Goal: Transaction & Acquisition: Purchase product/service

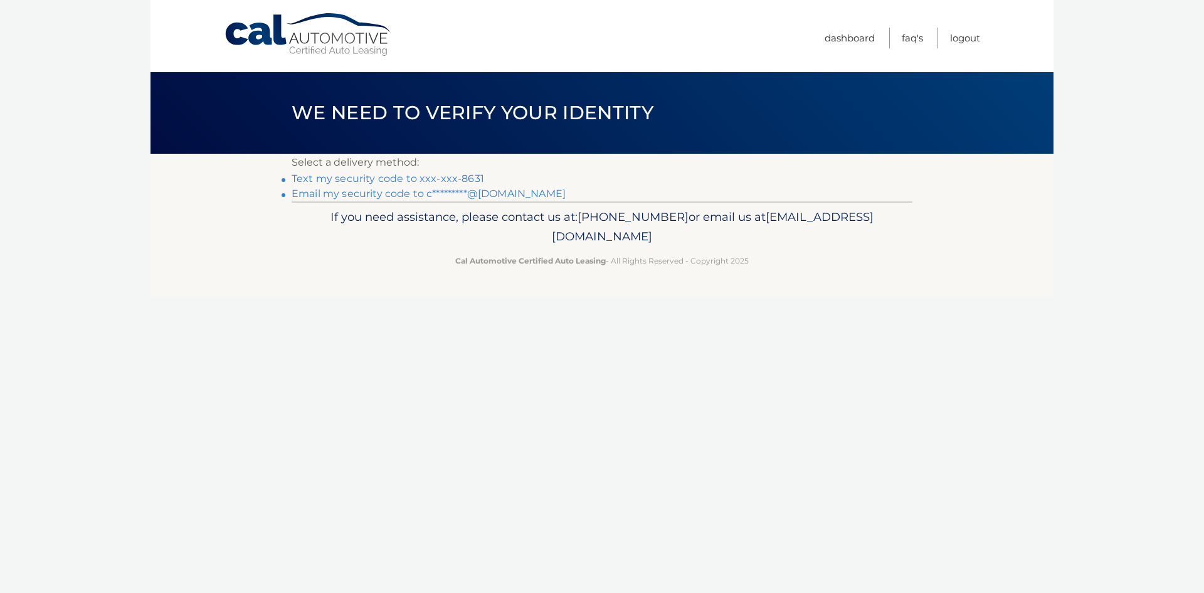
click at [303, 180] on link "Text my security code to xxx-xxx-8631" at bounding box center [388, 178] width 192 height 12
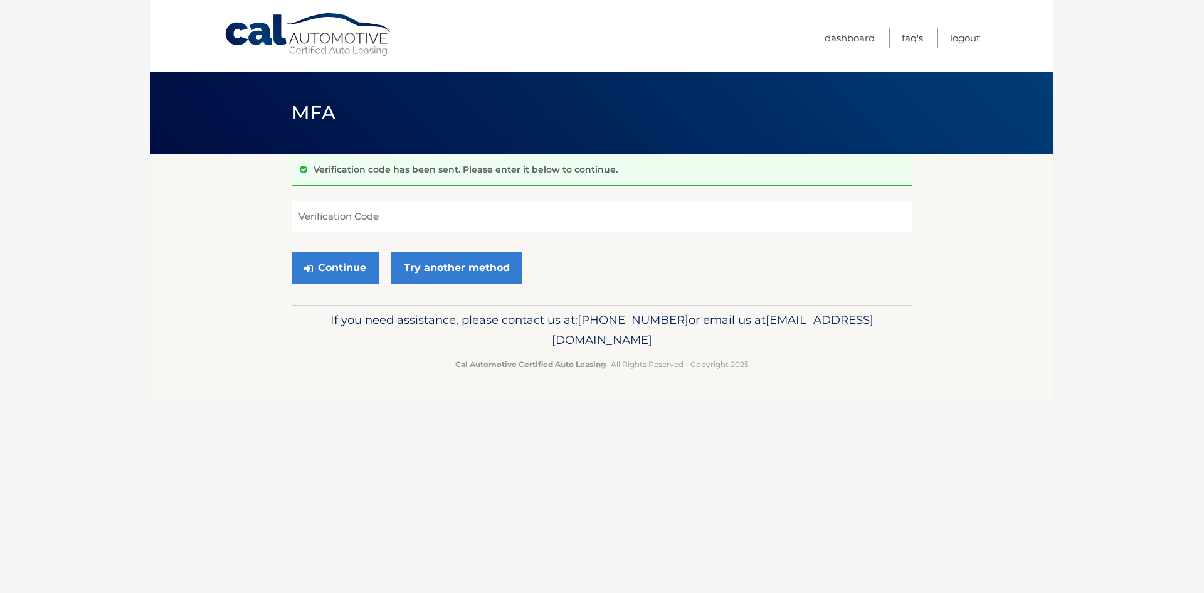
click at [366, 211] on input "Verification Code" at bounding box center [602, 216] width 621 height 31
type input "260379"
click at [341, 268] on button "Continue" at bounding box center [335, 267] width 87 height 31
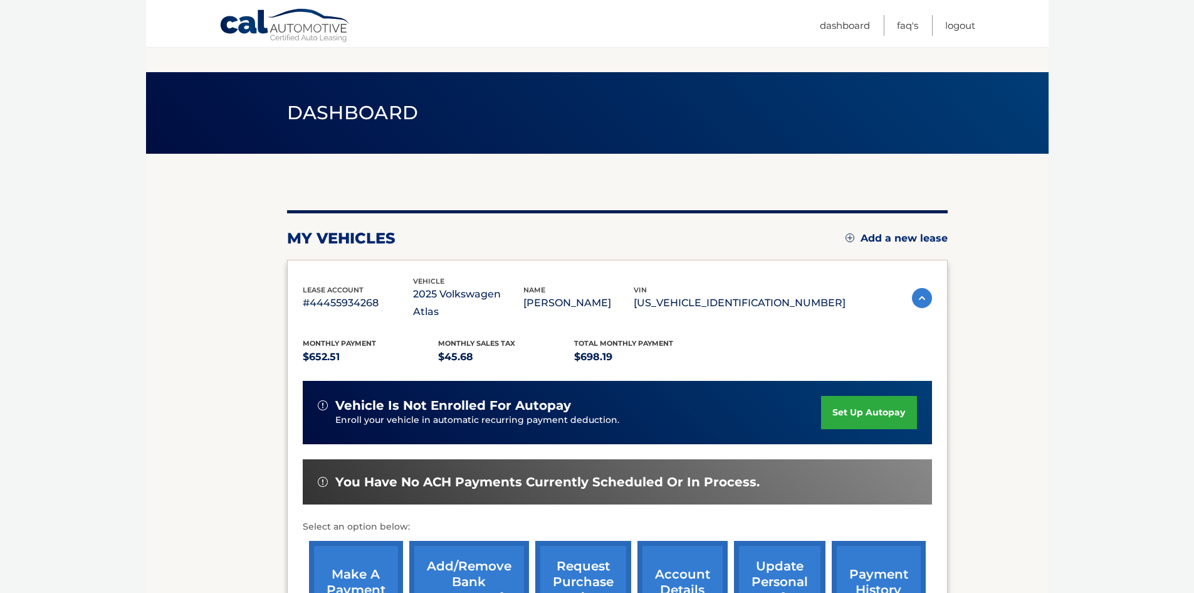
scroll to position [167, 0]
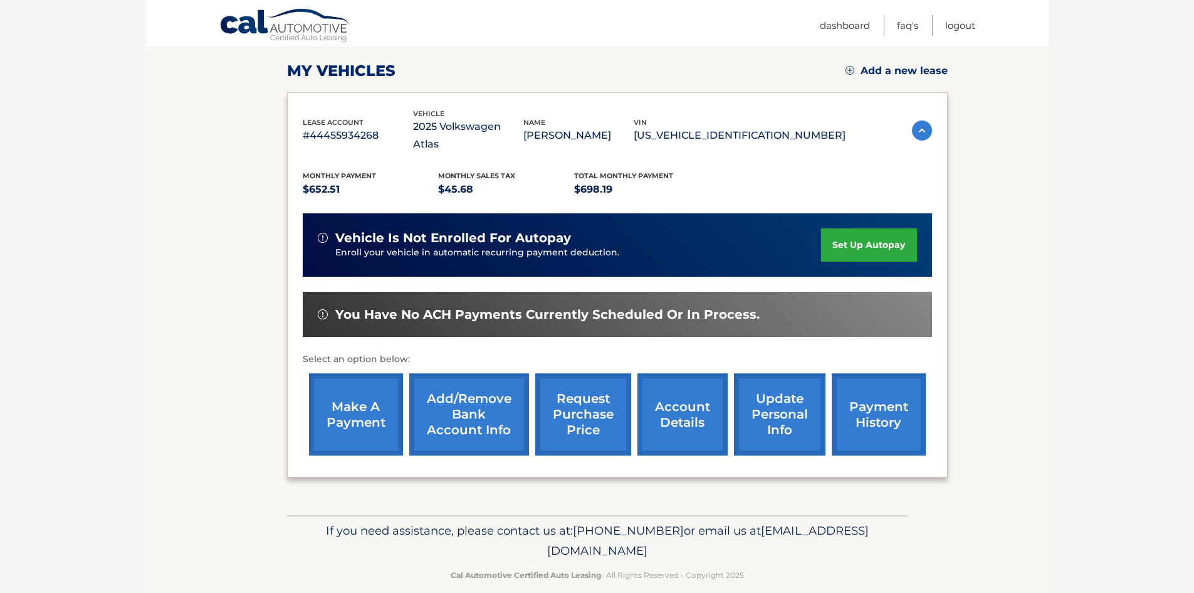
click at [357, 420] on link "make a payment" at bounding box center [356, 414] width 94 height 82
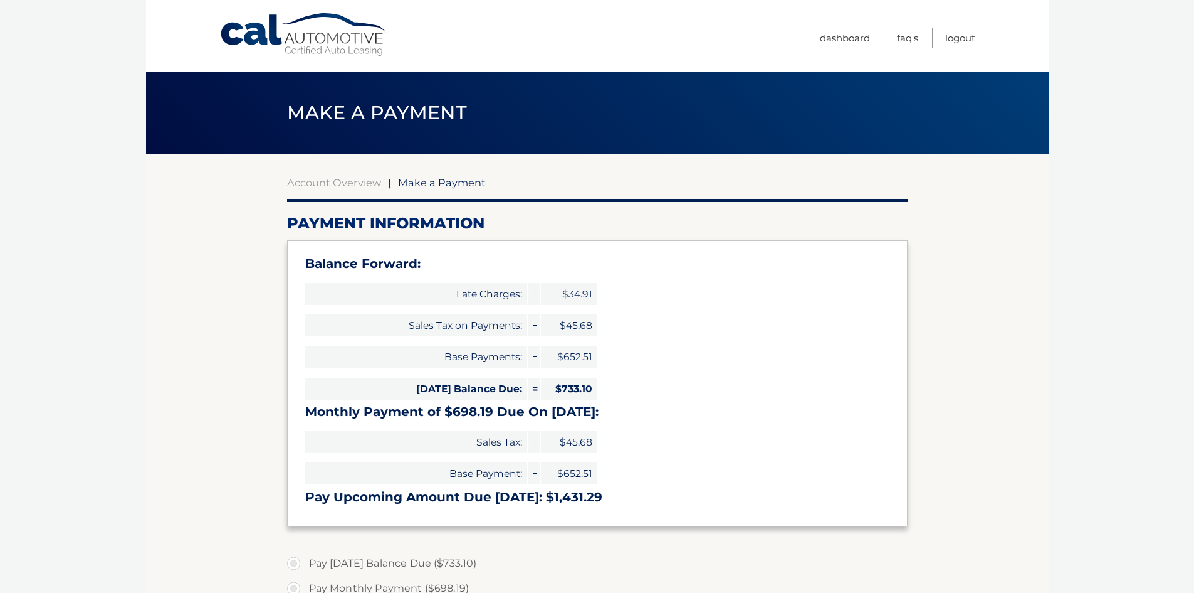
select select "YWY5MzU5ZjUtZDA3Yy00ZjYzLTk5YmUtZWQ1ZmY4NzQ4MDI4"
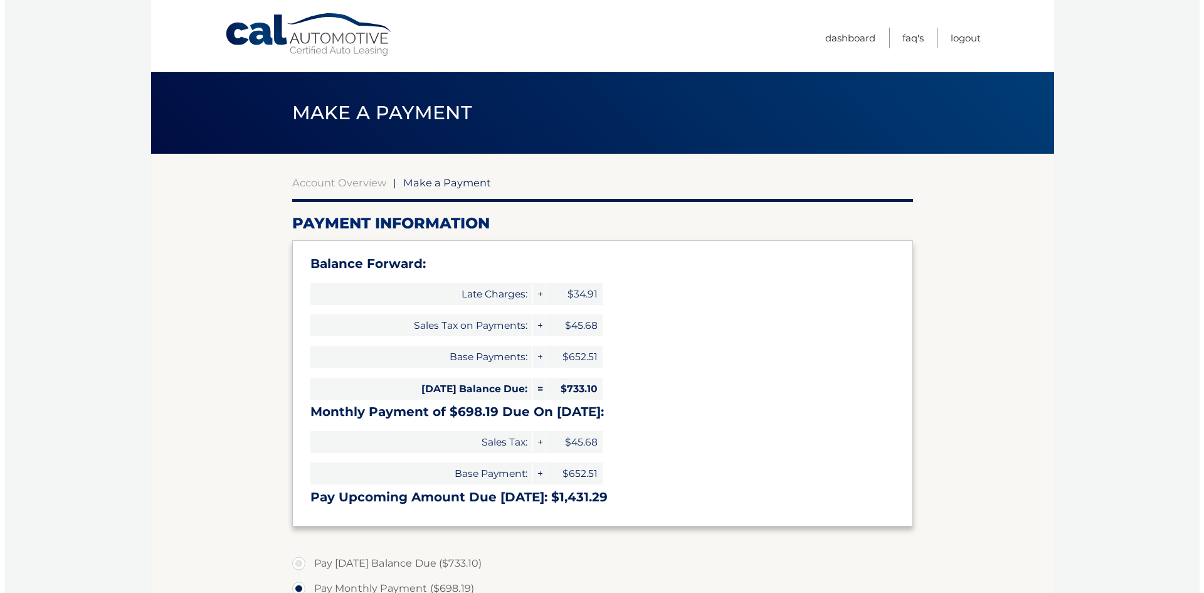
scroll to position [420, 0]
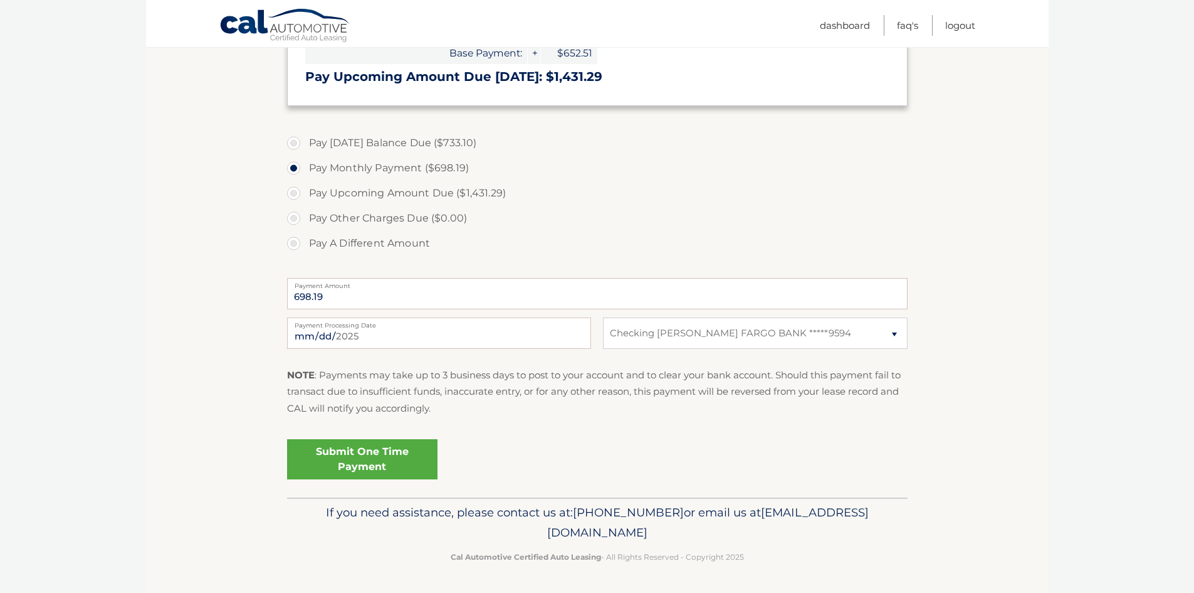
click at [379, 466] on link "Submit One Time Payment" at bounding box center [362, 459] width 150 height 40
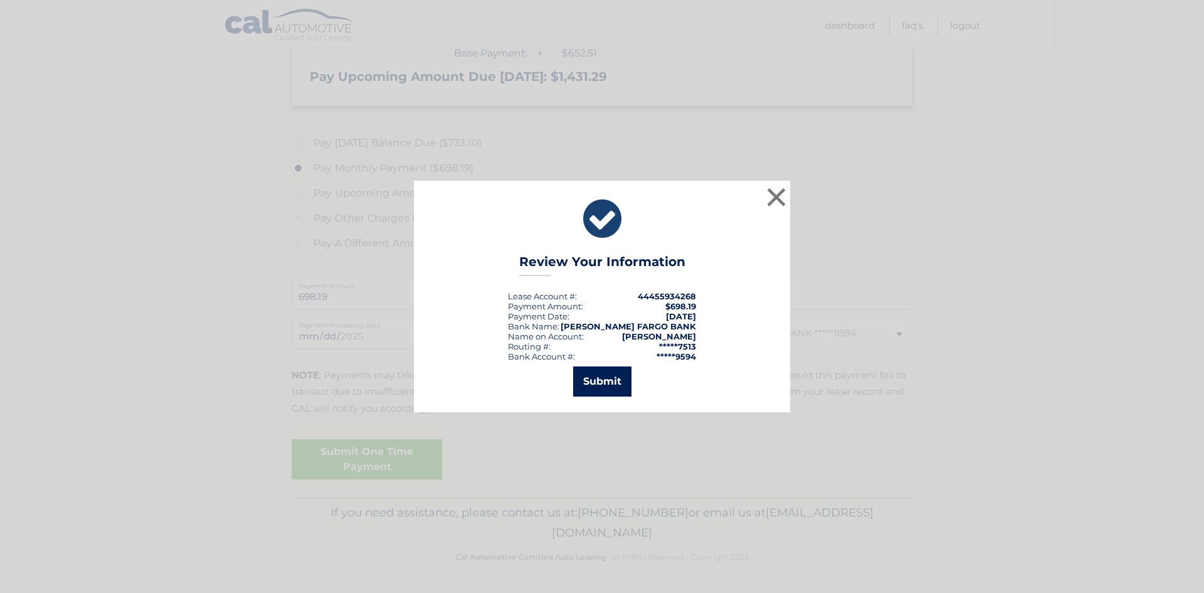
click at [597, 385] on button "Submit" at bounding box center [602, 381] width 58 height 30
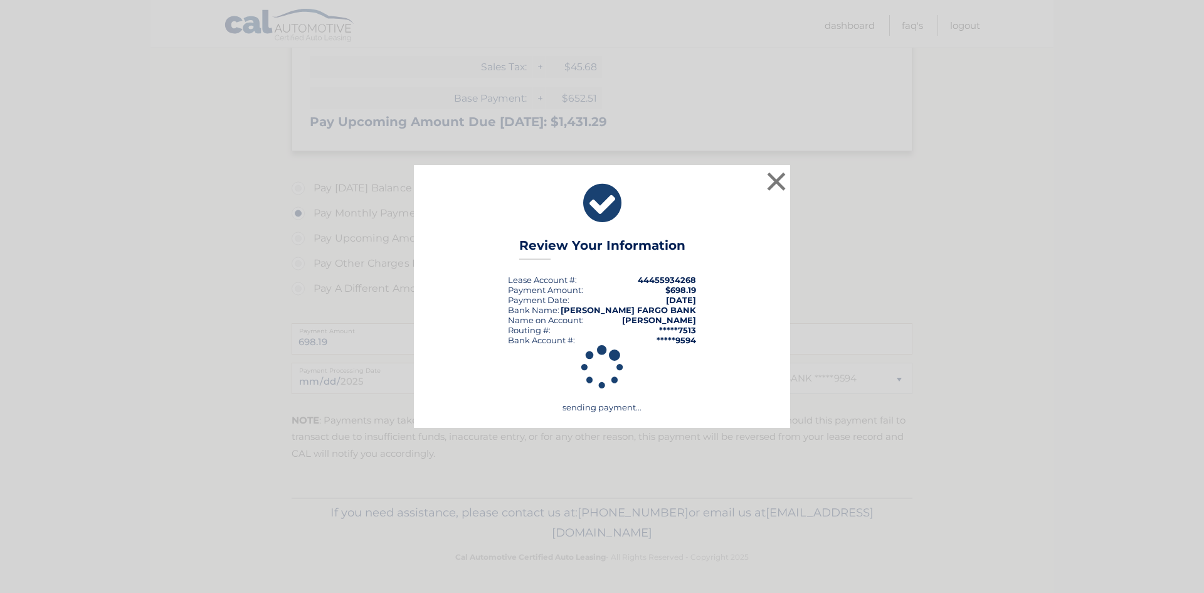
scroll to position [375, 0]
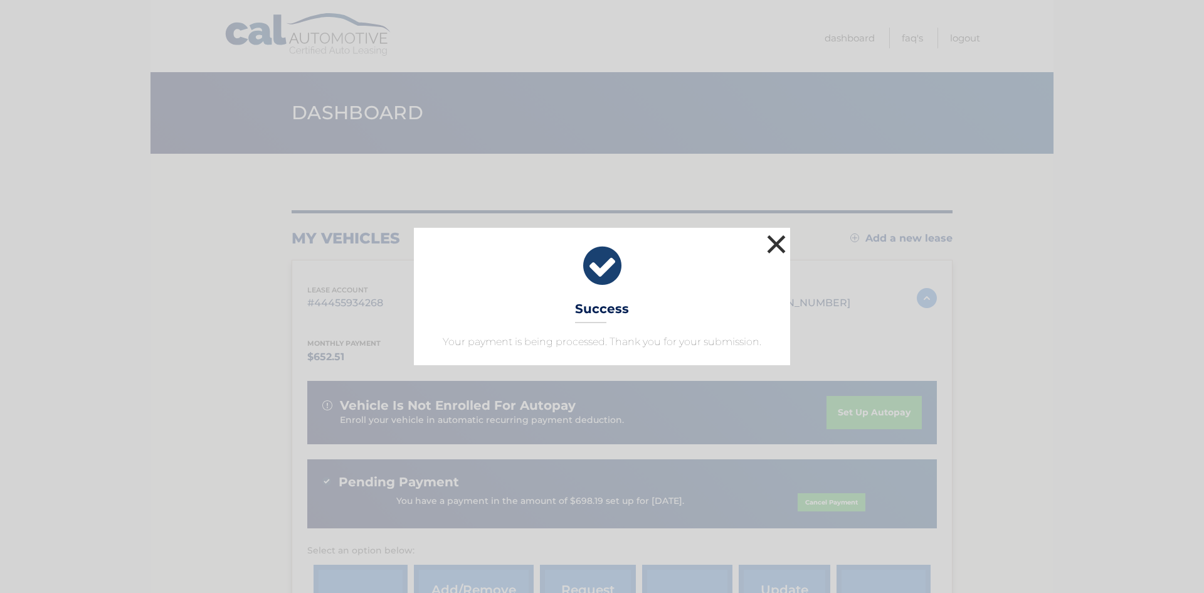
click at [775, 243] on button "×" at bounding box center [776, 243] width 25 height 25
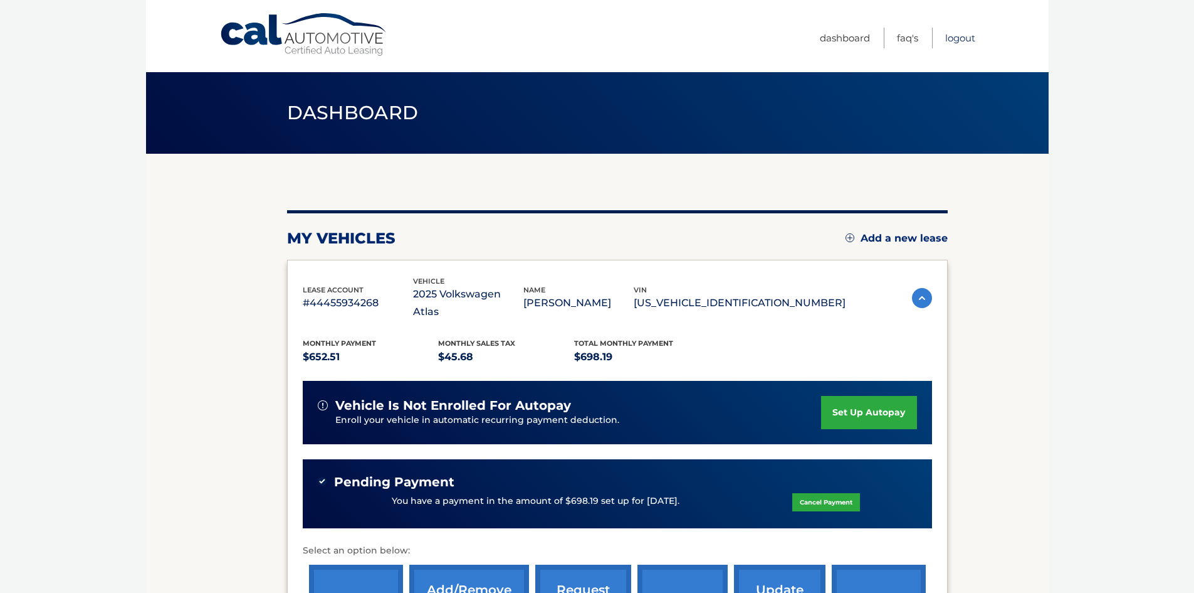
click at [954, 37] on link "Logout" at bounding box center [961, 38] width 30 height 21
